Goal: Task Accomplishment & Management: Complete application form

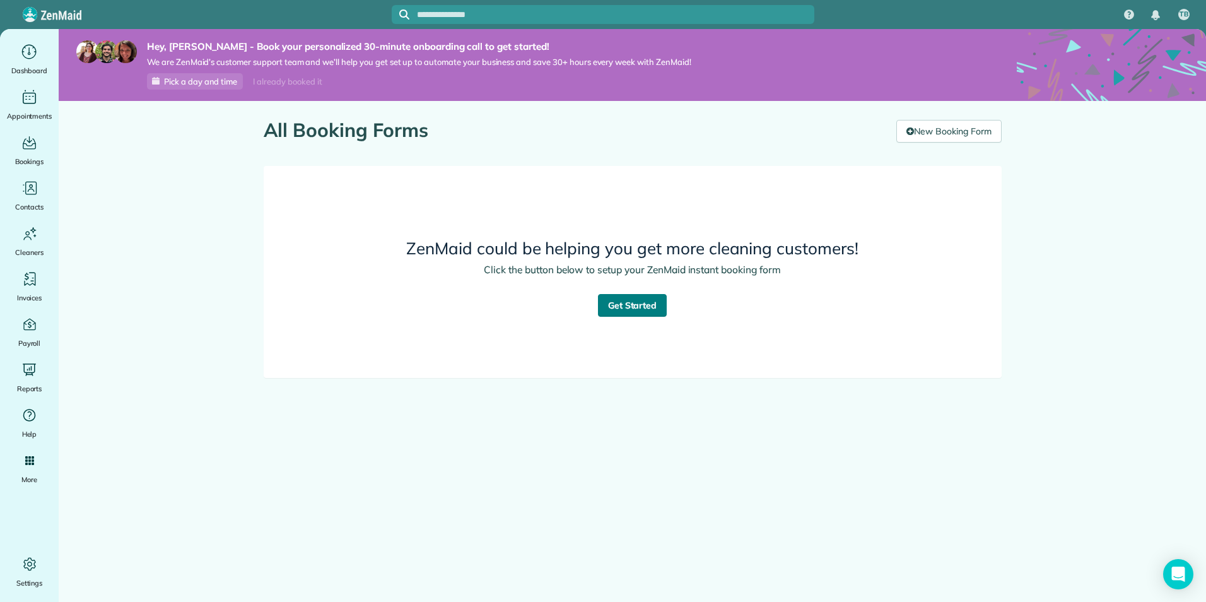
click at [645, 308] on link "Get Started" at bounding box center [632, 305] width 69 height 23
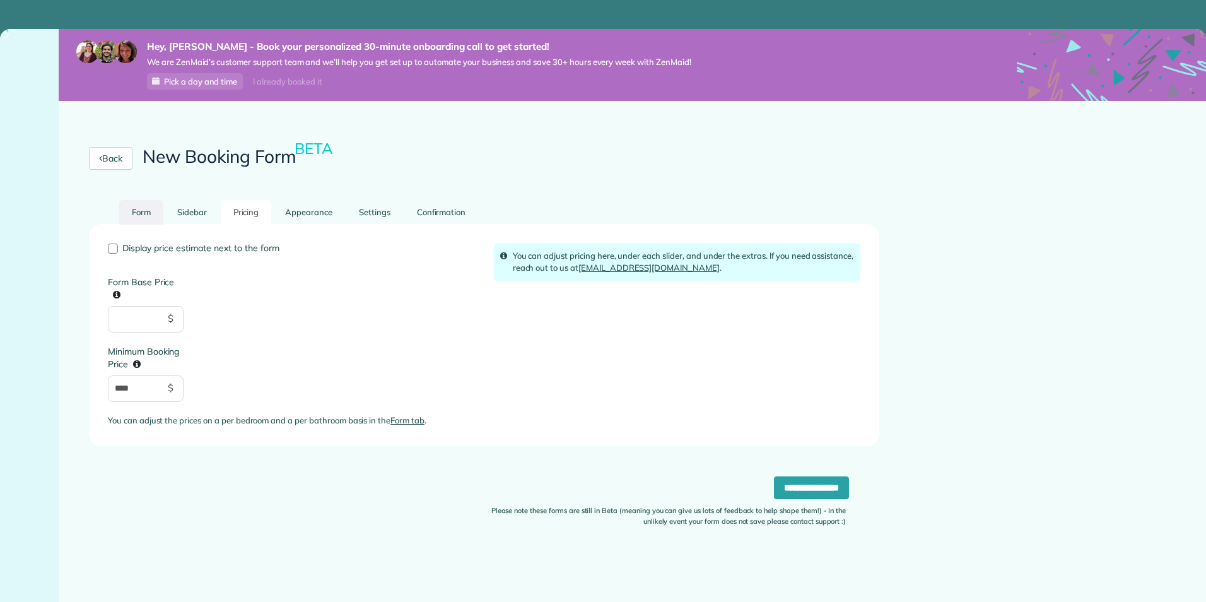
click at [150, 217] on link "Form" at bounding box center [141, 212] width 44 height 25
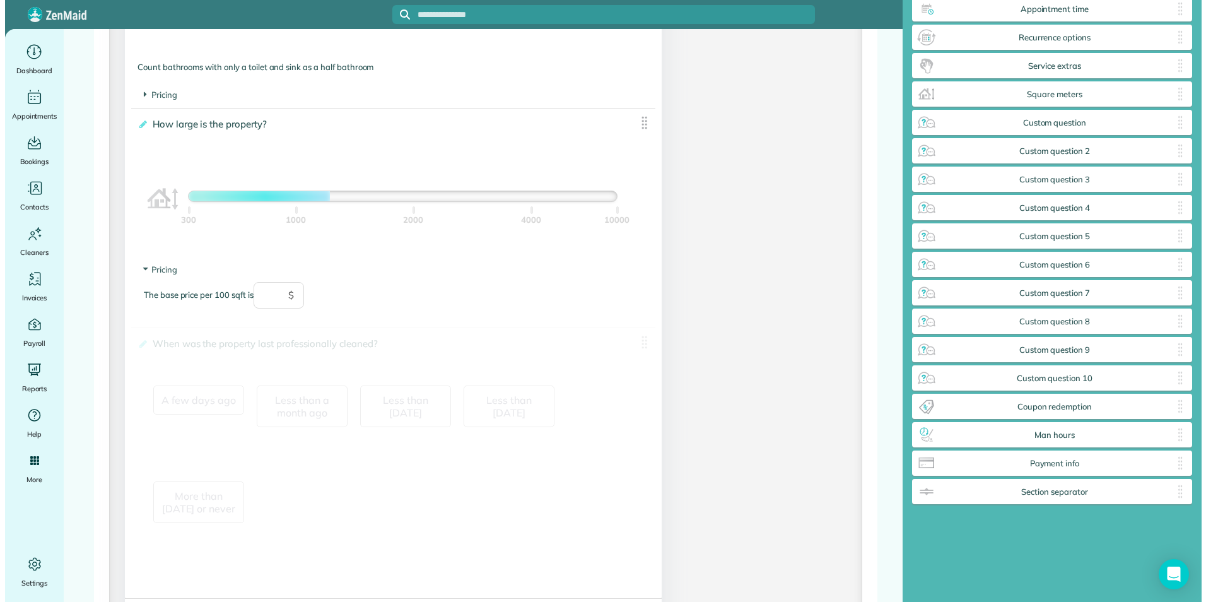
scroll to position [98, 0]
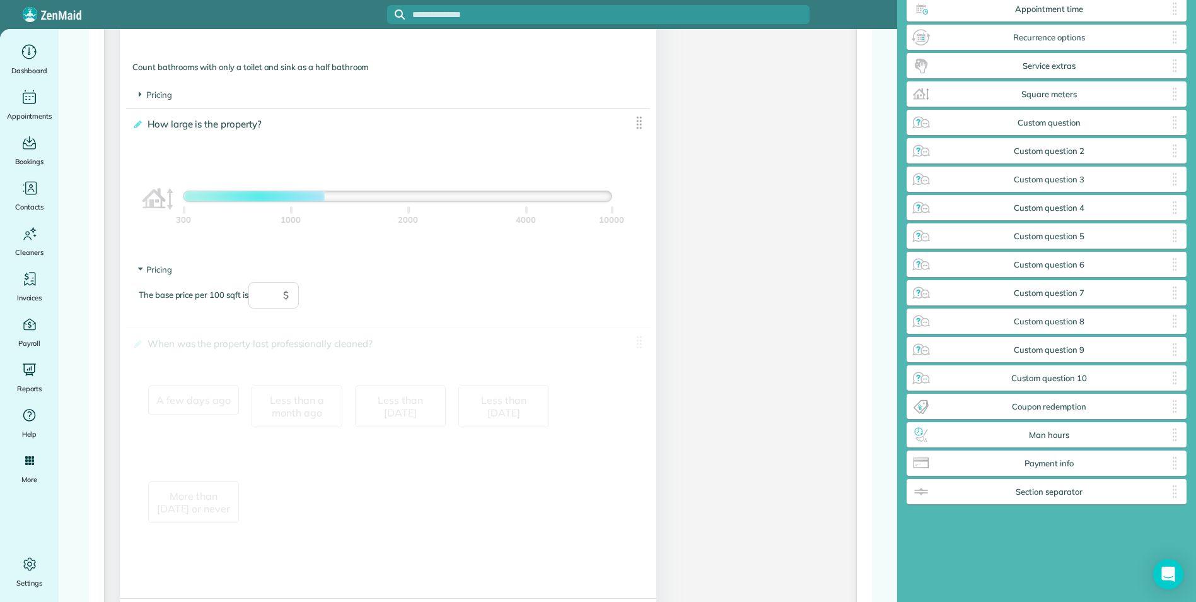
drag, startPoint x: 1076, startPoint y: 381, endPoint x: 259, endPoint y: 353, distance: 817.8
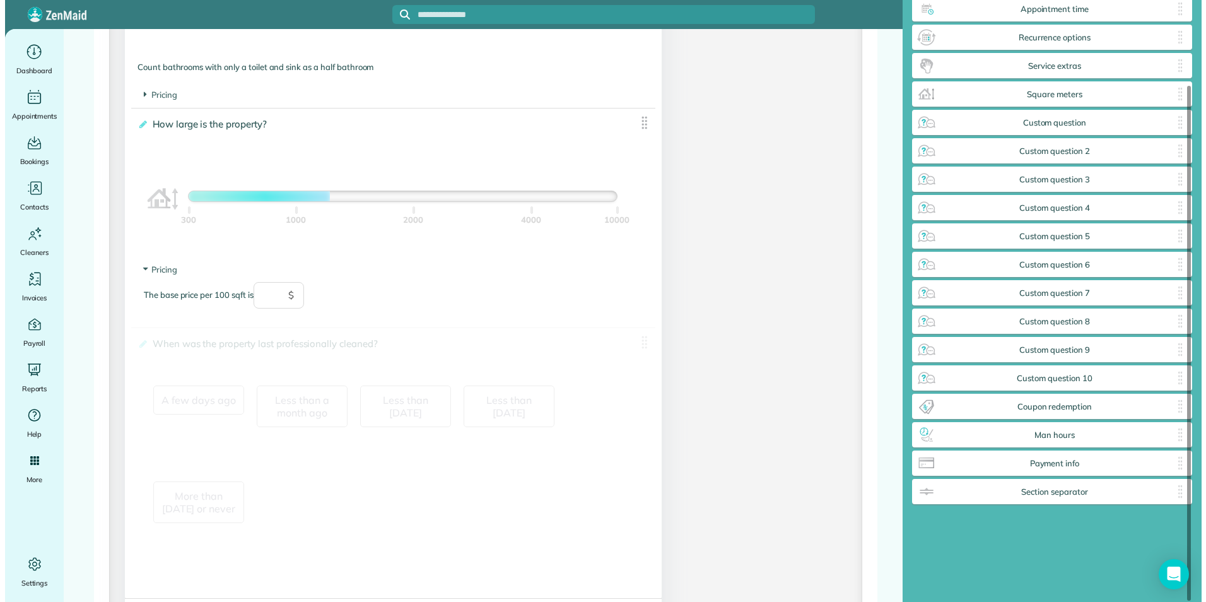
scroll to position [1395, 0]
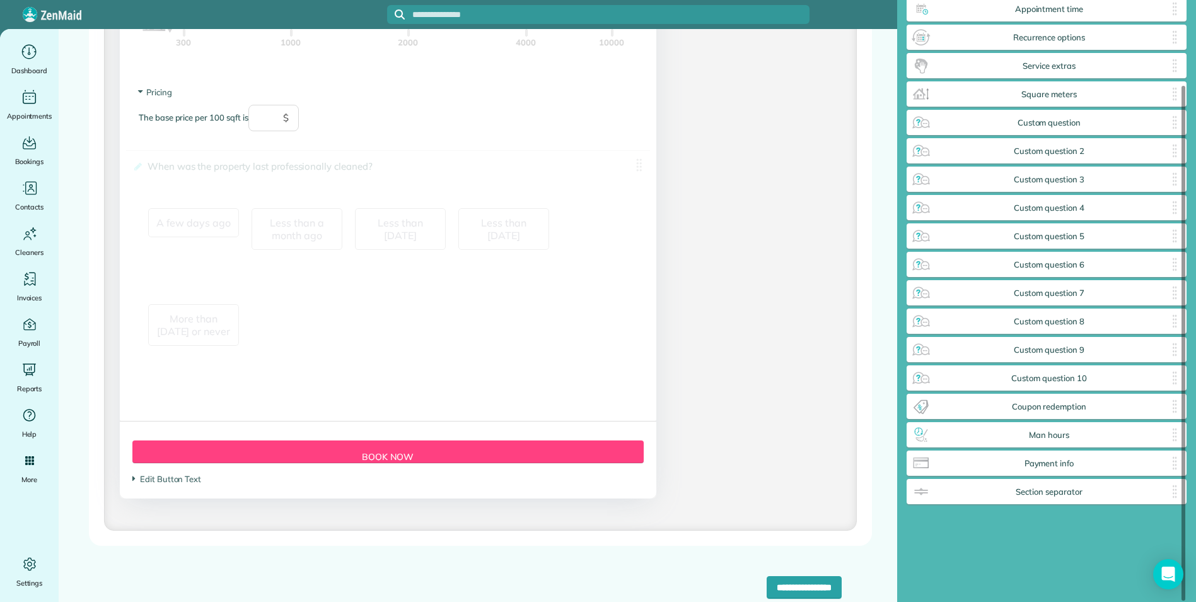
drag, startPoint x: 561, startPoint y: 181, endPoint x: 1155, endPoint y: 512, distance: 680.1
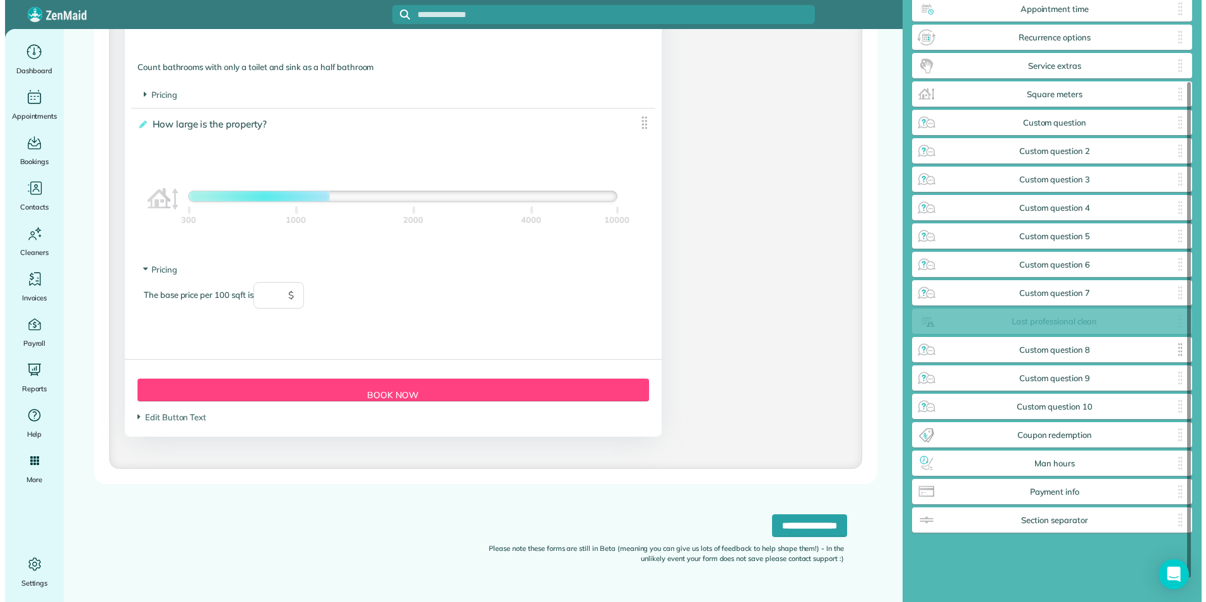
scroll to position [1218, 0]
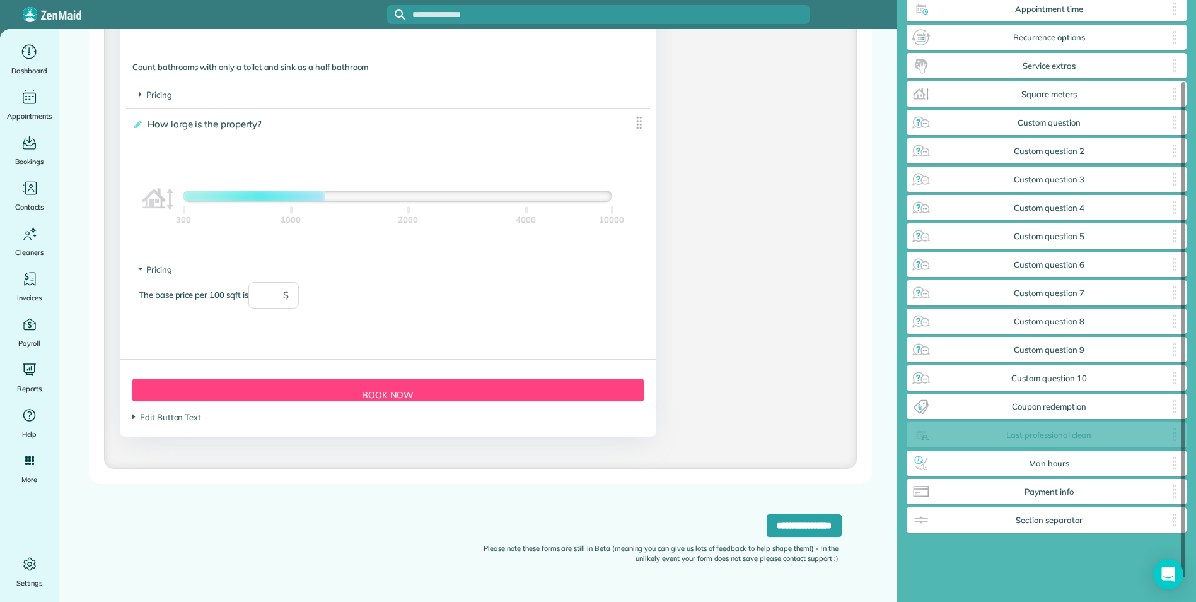
drag, startPoint x: 639, startPoint y: 295, endPoint x: 1132, endPoint y: 441, distance: 513.8
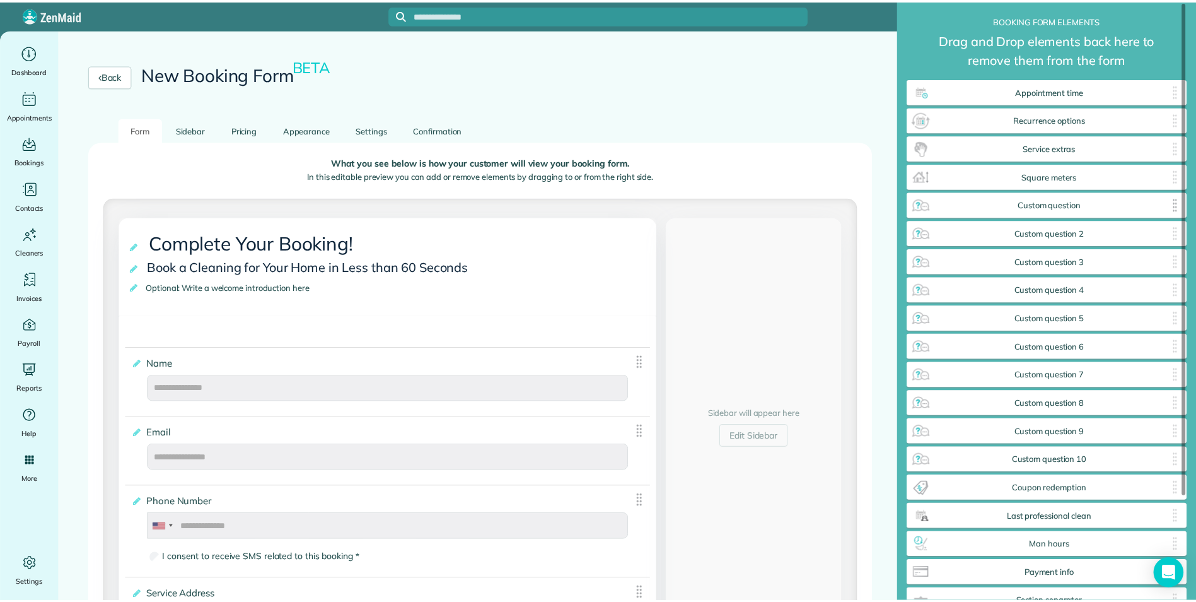
scroll to position [0, 0]
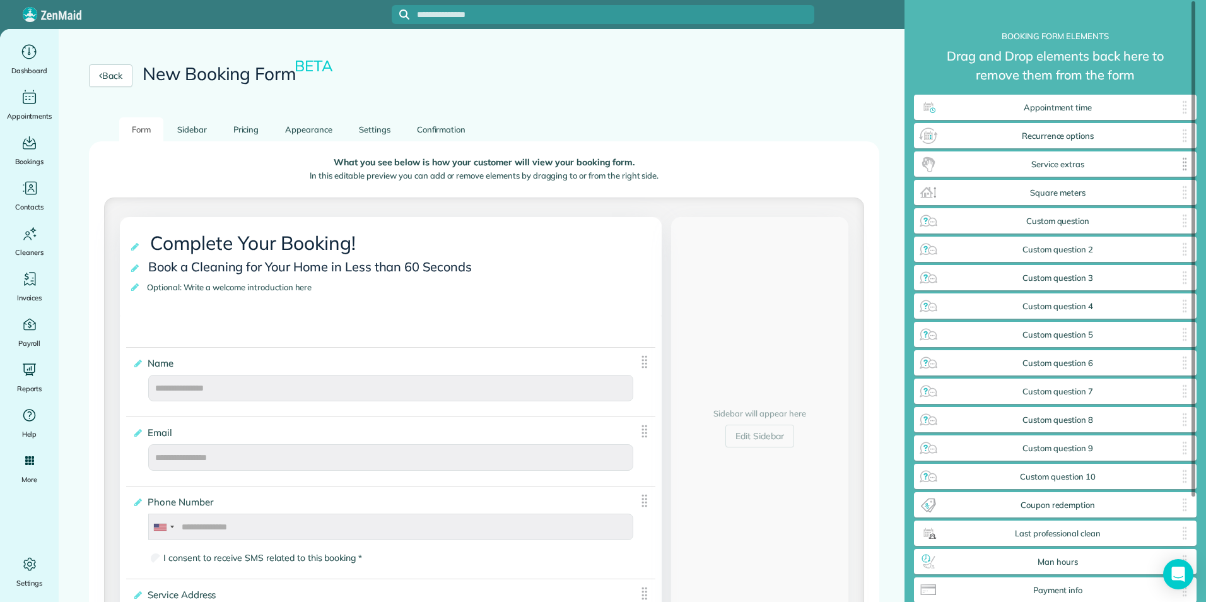
click at [1102, 171] on div "Service extras ✕" at bounding box center [1055, 163] width 283 height 25
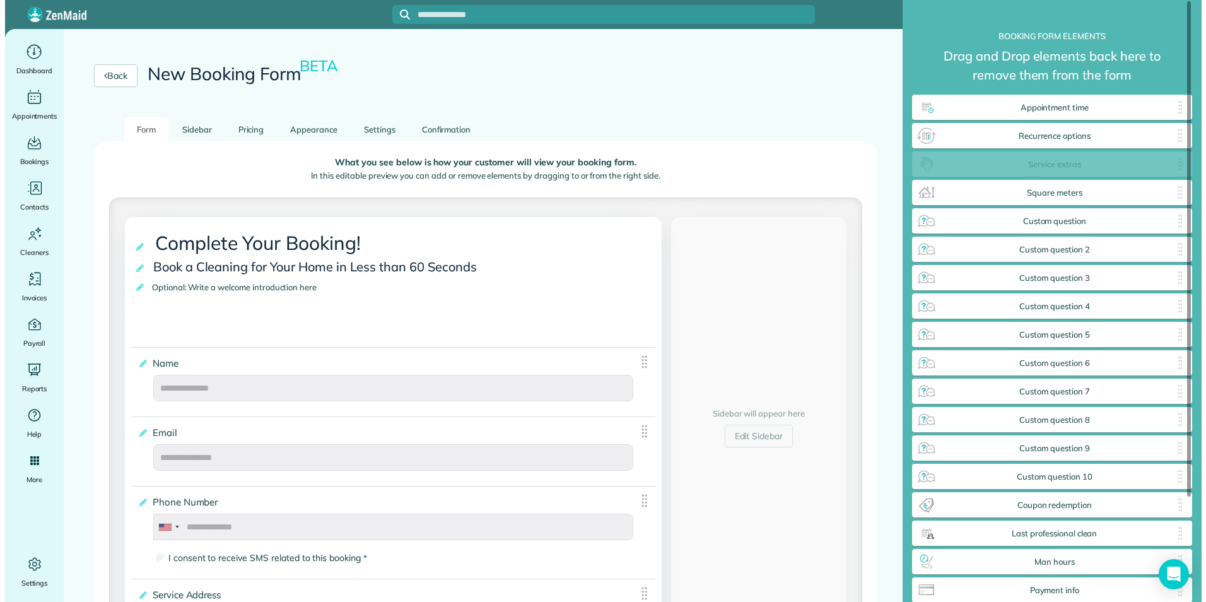
scroll to position [633, 281]
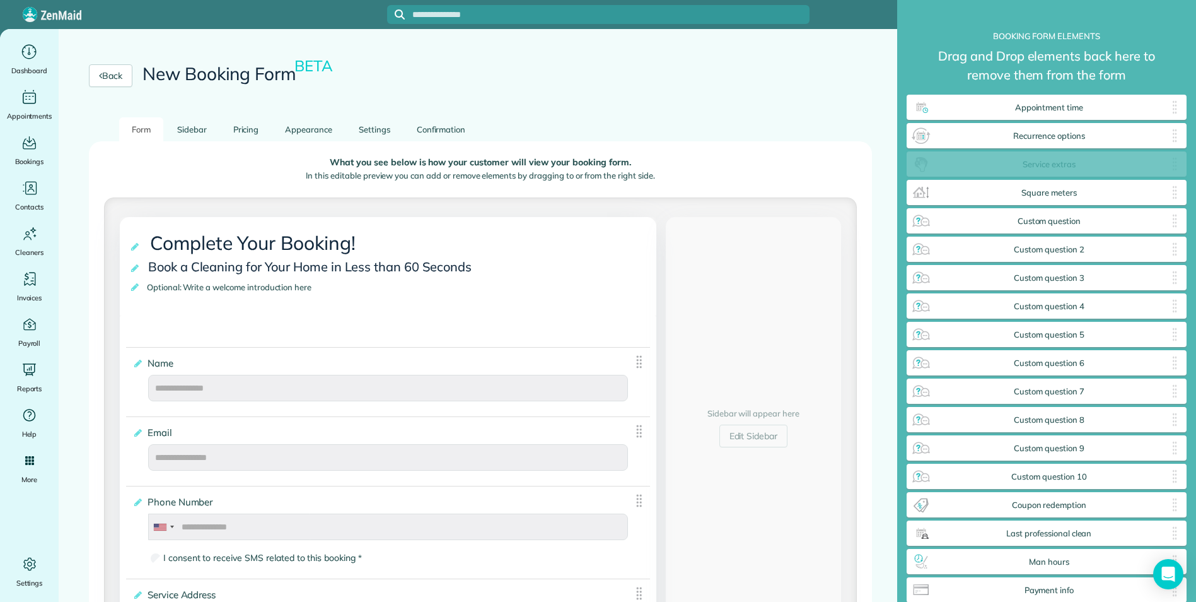
drag, startPoint x: 1107, startPoint y: 166, endPoint x: 441, endPoint y: 243, distance: 670.4
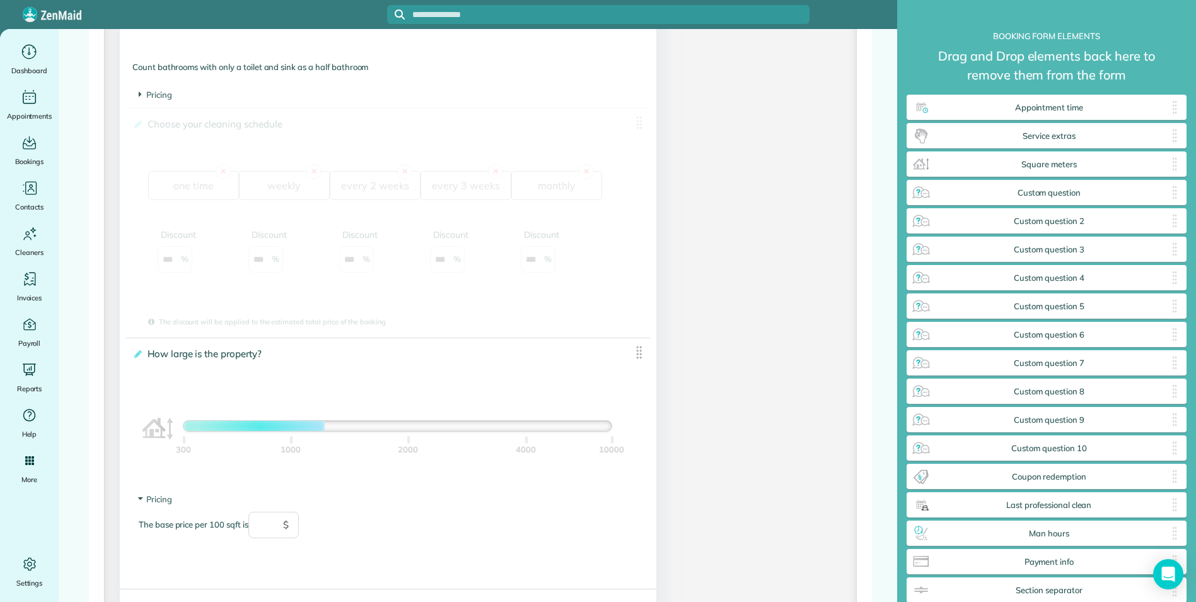
drag, startPoint x: 1099, startPoint y: 139, endPoint x: 778, endPoint y: 185, distance: 324.4
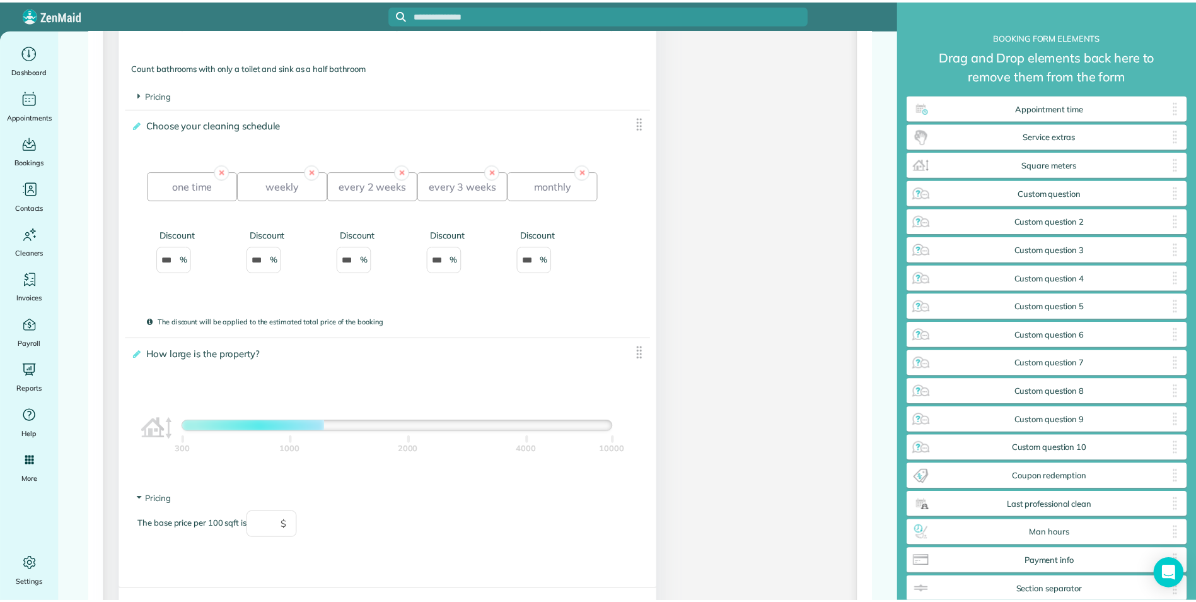
scroll to position [633, 283]
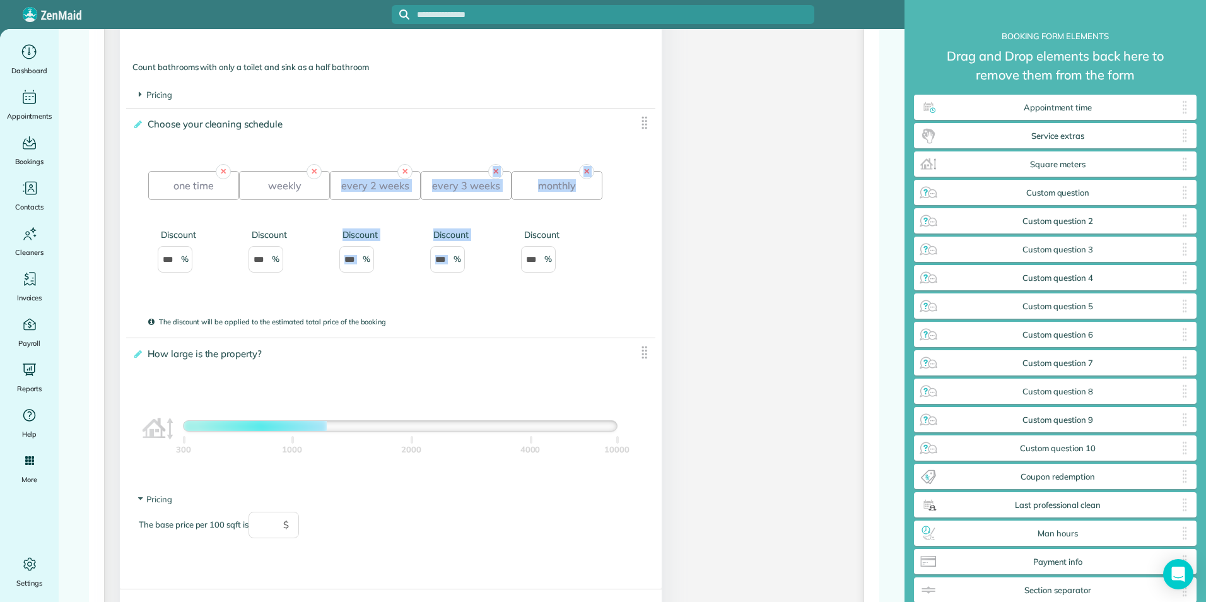
drag, startPoint x: 418, startPoint y: 141, endPoint x: 706, endPoint y: 136, distance: 287.6
drag, startPoint x: 706, startPoint y: 136, endPoint x: 735, endPoint y: 160, distance: 37.7
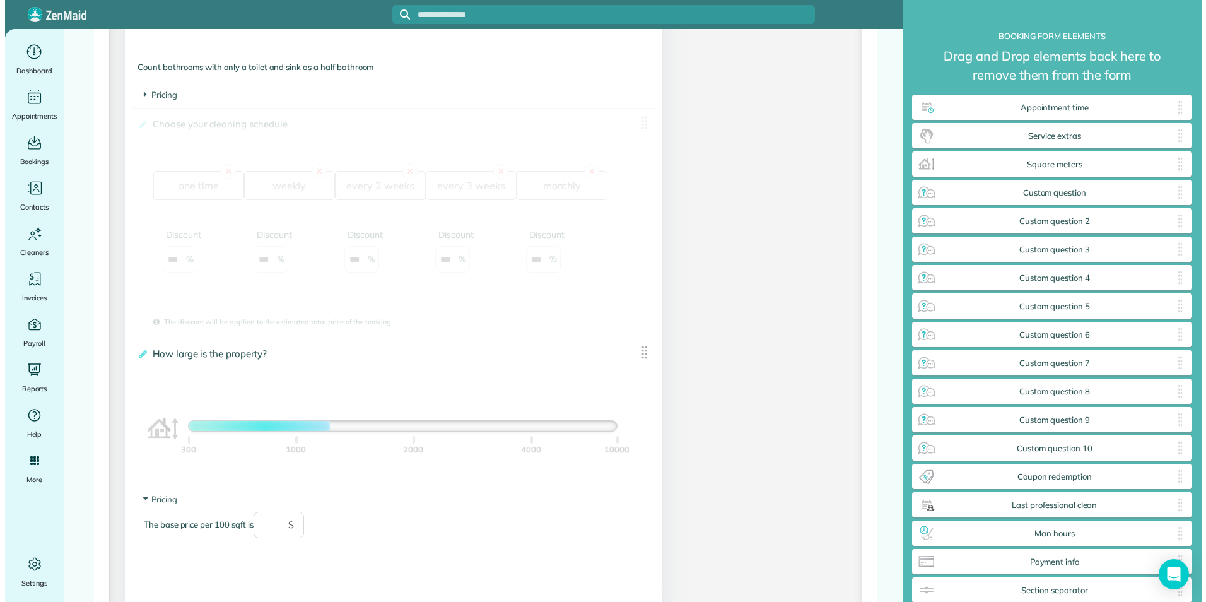
scroll to position [633, 281]
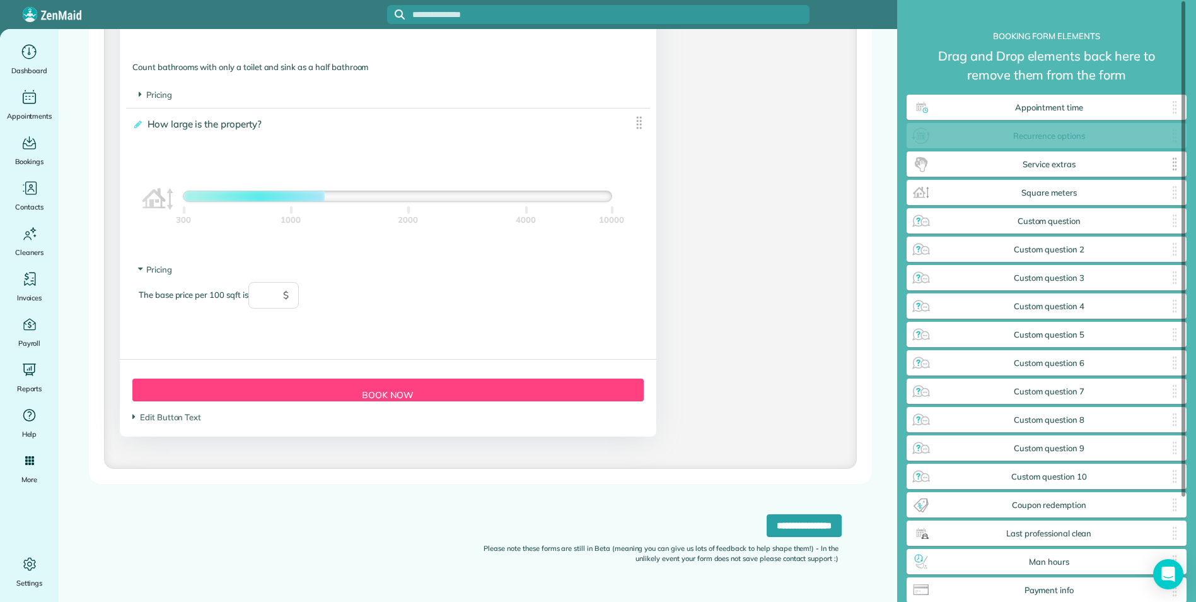
drag, startPoint x: 639, startPoint y: 125, endPoint x: 1079, endPoint y: 165, distance: 442.0
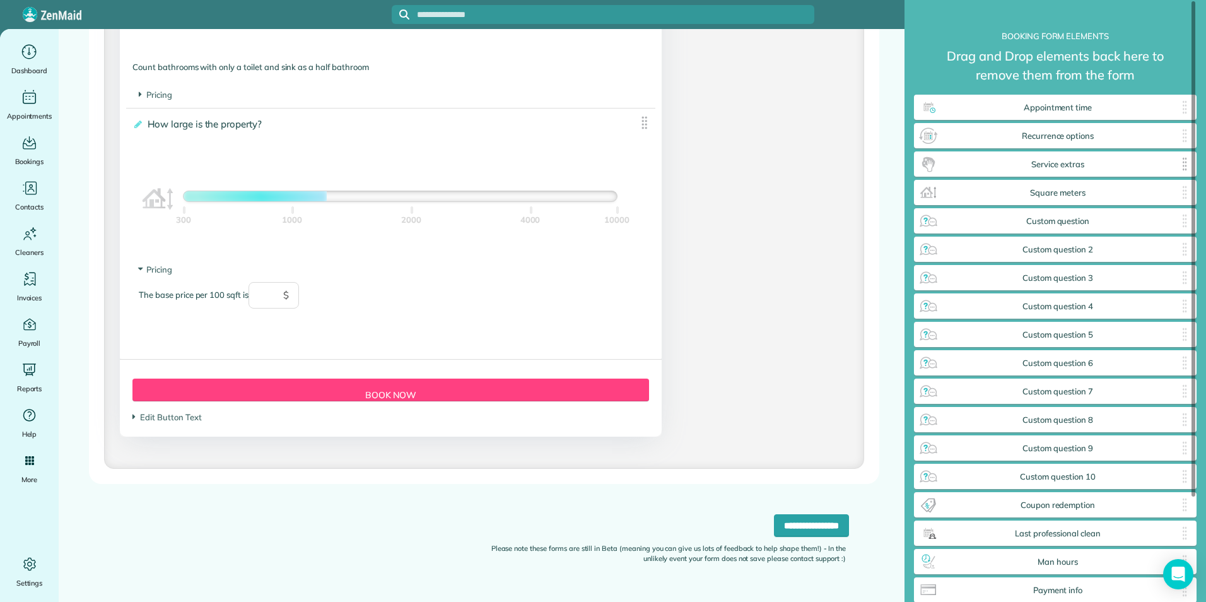
scroll to position [633, 283]
